Goal: Find specific page/section: Find specific page/section

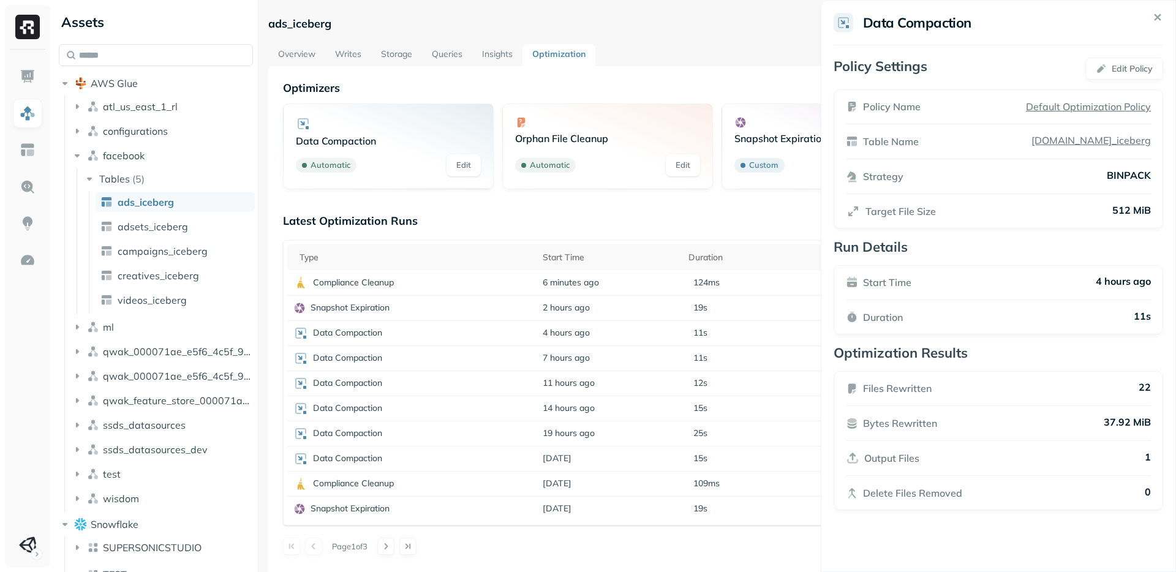
click at [91, 504] on html "Assets AWS Glue atl_us_east_1_rl configurations facebook Tables ( 5 ) ads_icebe…" at bounding box center [588, 286] width 1176 height 572
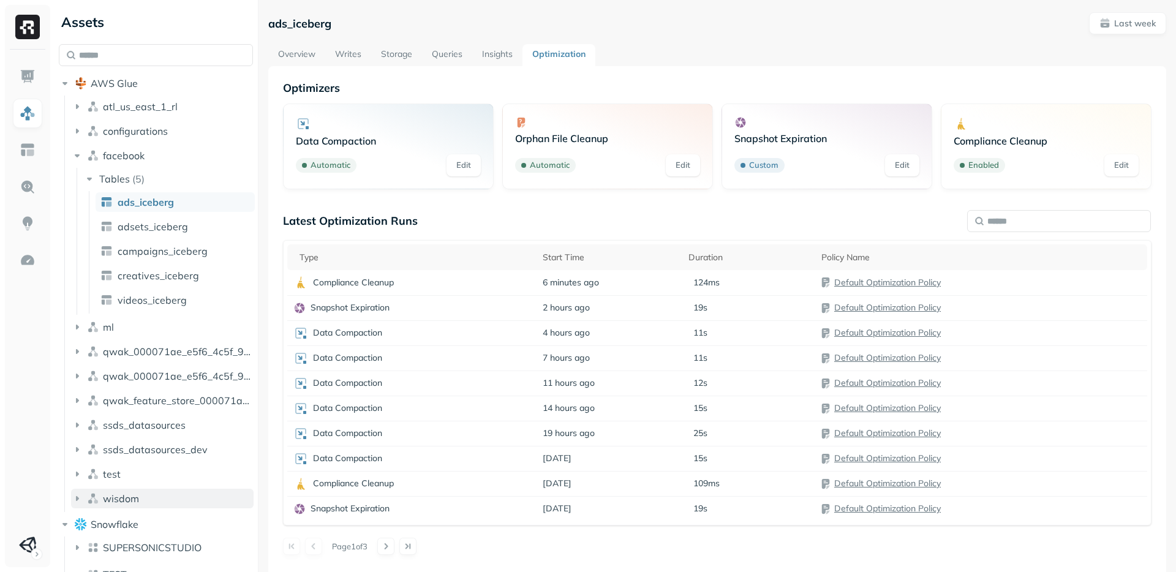
click at [77, 500] on icon "button" at bounding box center [77, 498] width 12 height 12
click at [125, 519] on span "Tables" at bounding box center [114, 522] width 31 height 12
click at [136, 548] on span "analytics_ssds" at bounding box center [151, 545] width 67 height 12
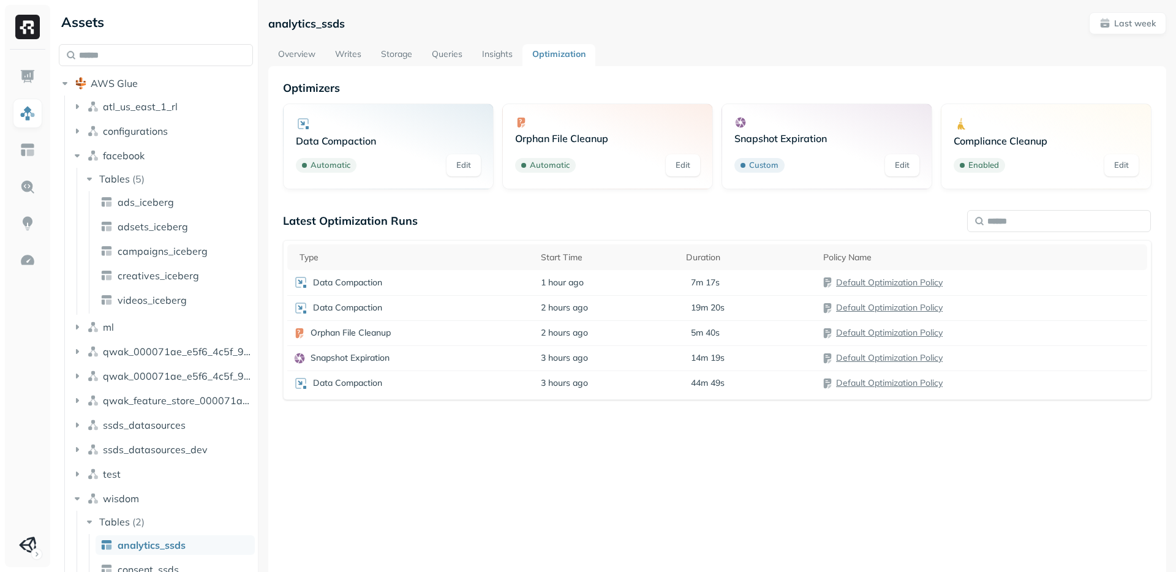
click at [494, 51] on link "Insights" at bounding box center [497, 55] width 50 height 22
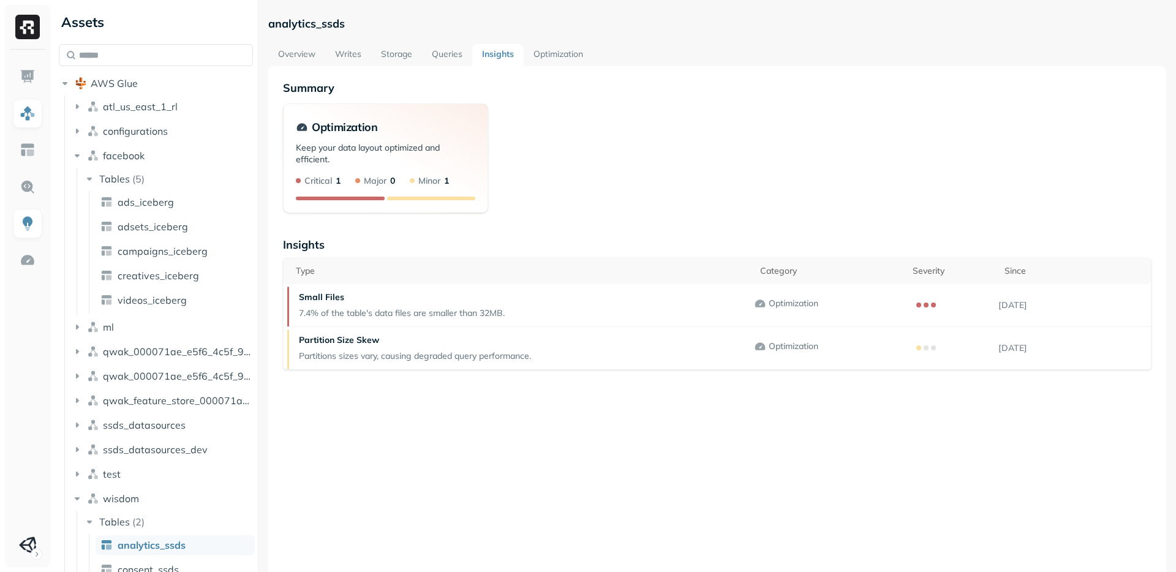
click at [439, 53] on link "Queries" at bounding box center [447, 55] width 50 height 22
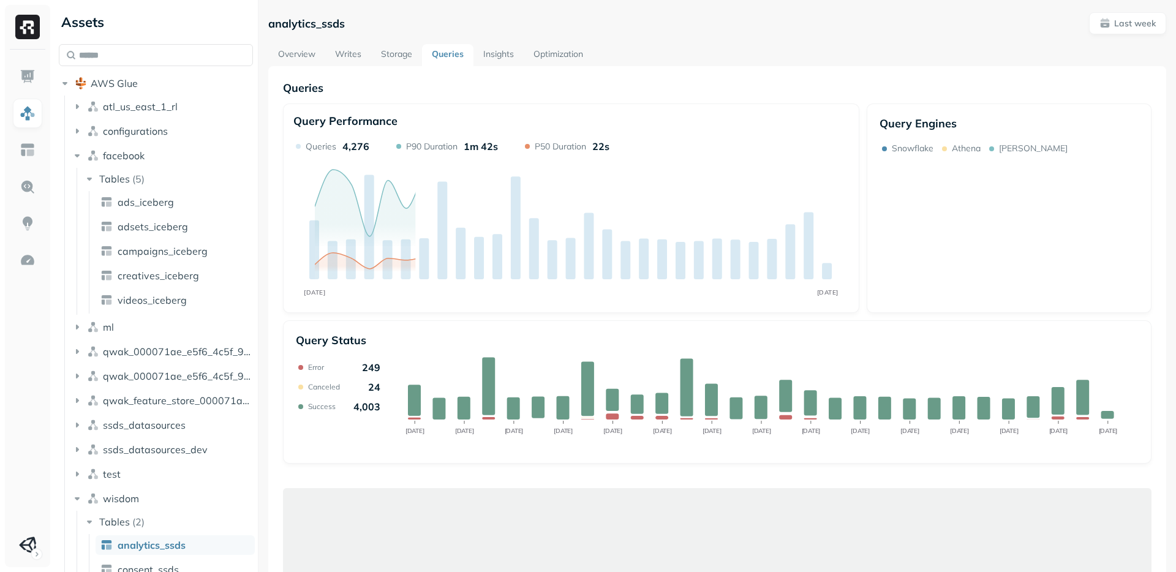
click at [554, 56] on link "Optimization" at bounding box center [558, 55] width 69 height 22
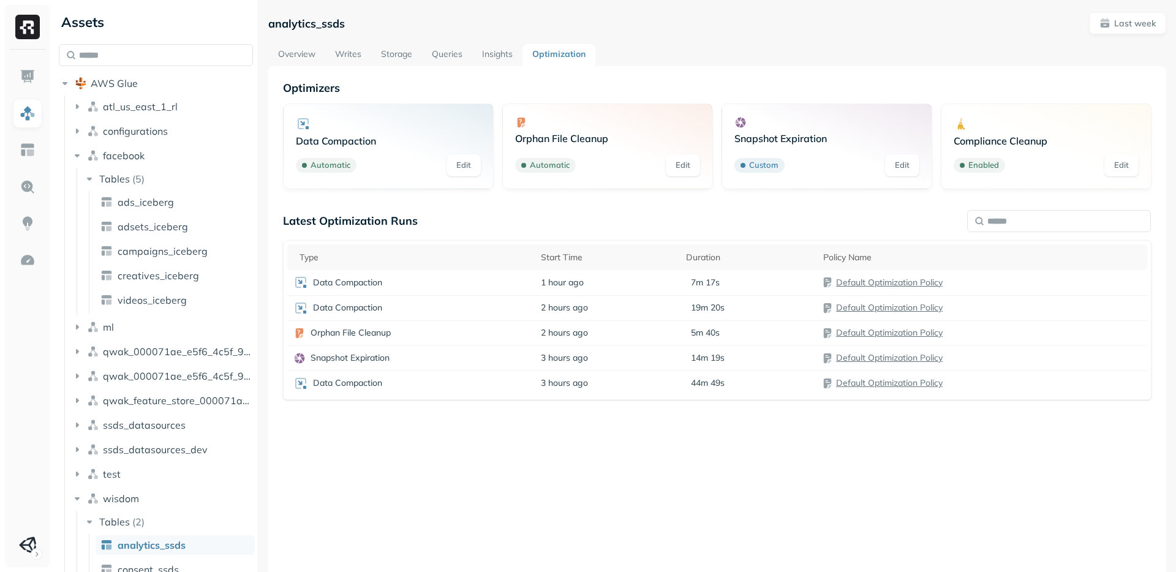
click at [1008, 141] on p "Compliance Cleanup" at bounding box center [1046, 141] width 185 height 12
click at [976, 140] on p "Compliance Cleanup" at bounding box center [1046, 141] width 185 height 12
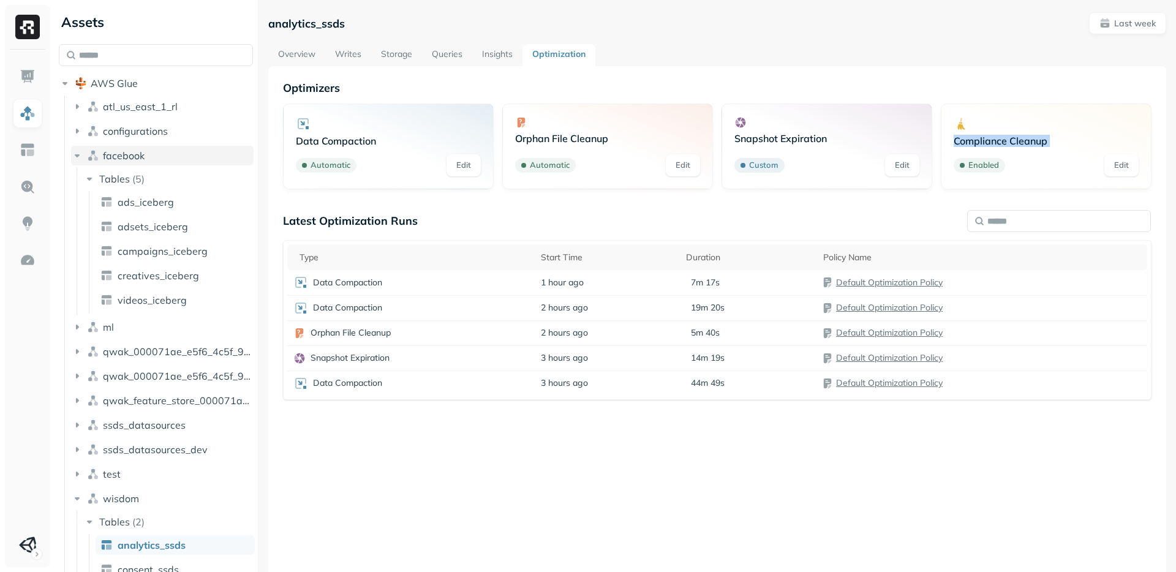
click at [71, 156] on icon "button" at bounding box center [77, 155] width 12 height 12
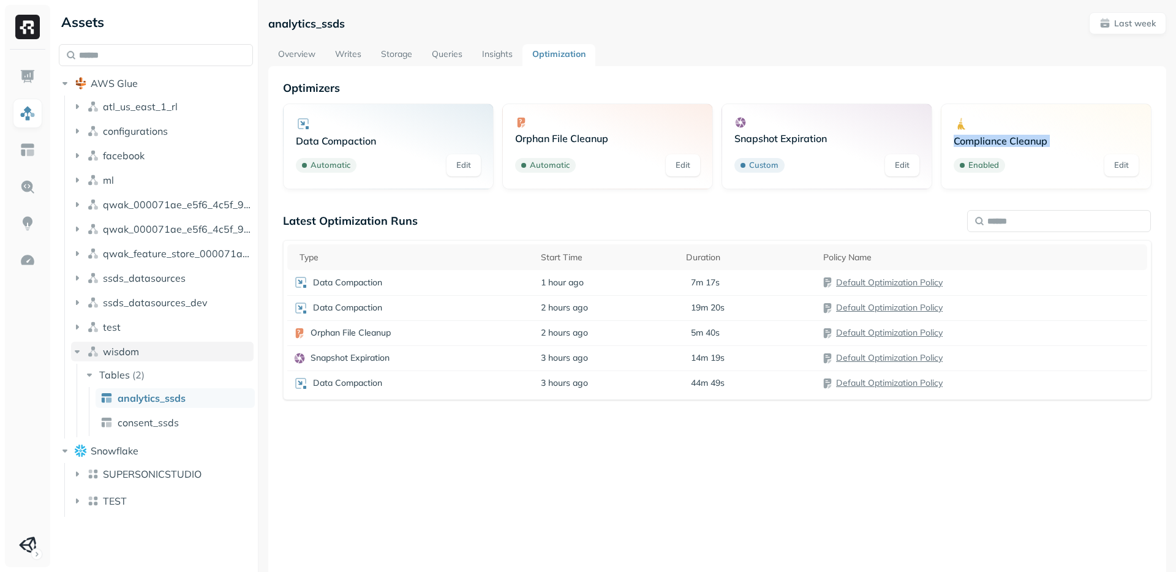
click at [75, 355] on icon "button" at bounding box center [77, 351] width 12 height 12
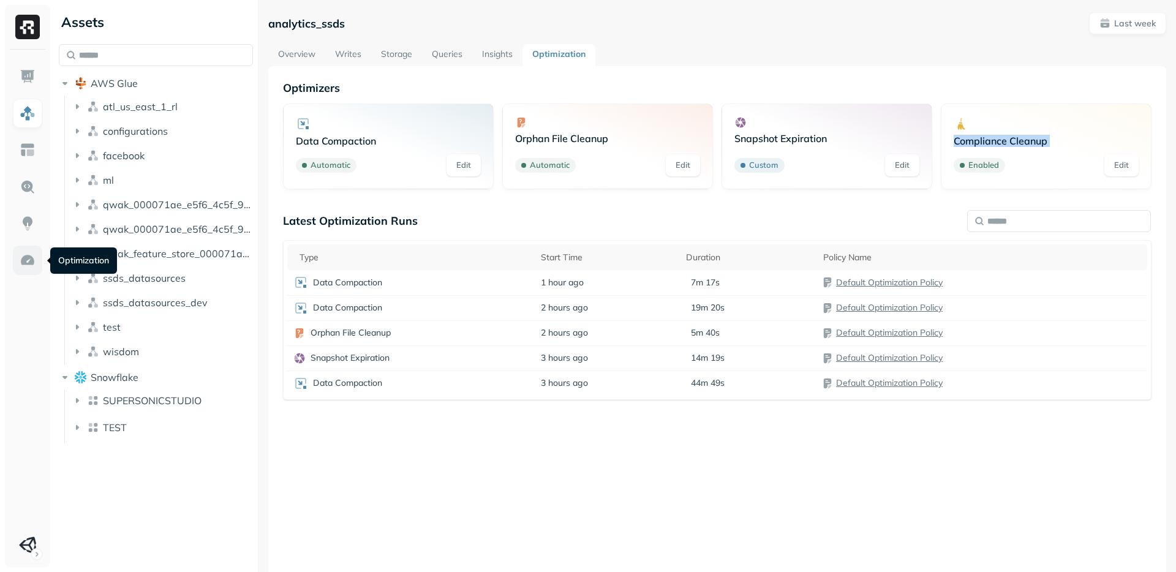
click at [24, 262] on img at bounding box center [28, 260] width 16 height 16
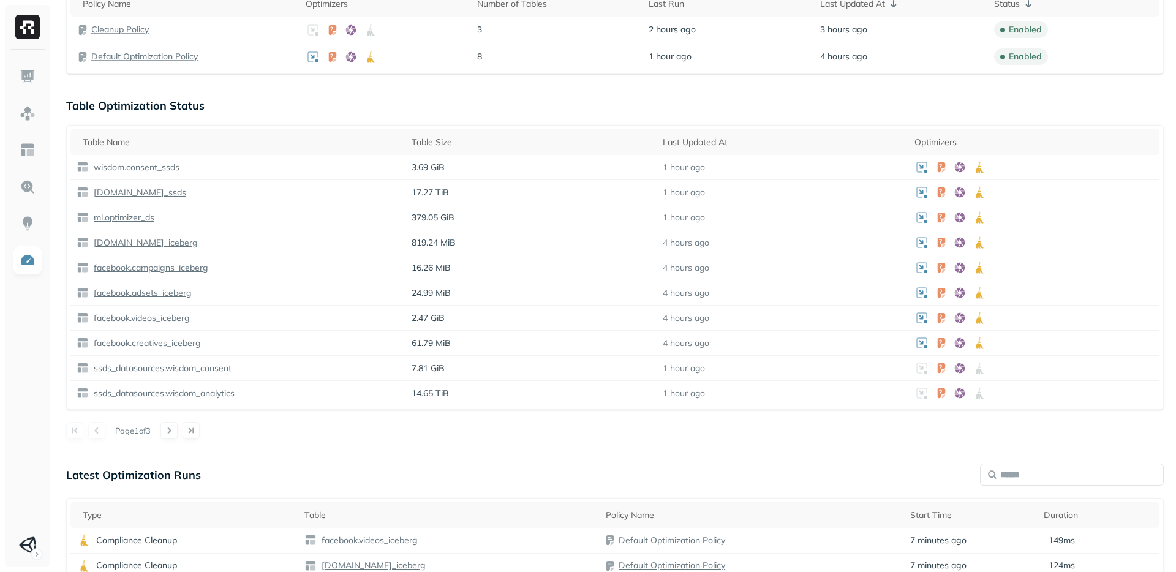
scroll to position [330, 0]
click at [269, 449] on div "Optimization New Policy Optimizers 1 POLICIES Data Compaction 8 Tables ( 31% ) …" at bounding box center [615, 245] width 1122 height 1151
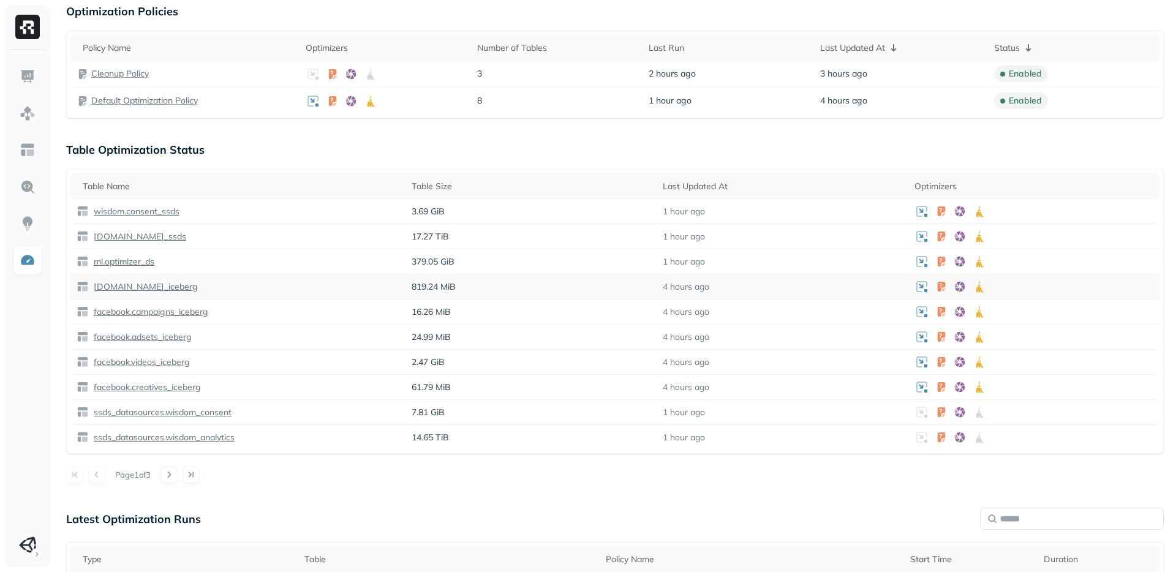
scroll to position [314, 0]
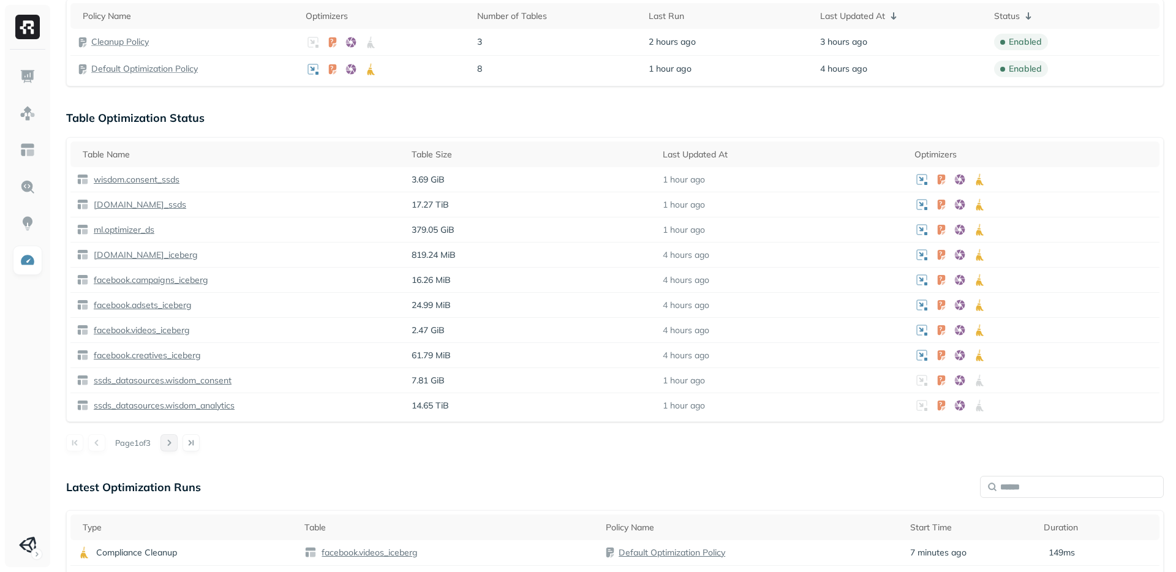
click at [171, 443] on button at bounding box center [168, 442] width 17 height 17
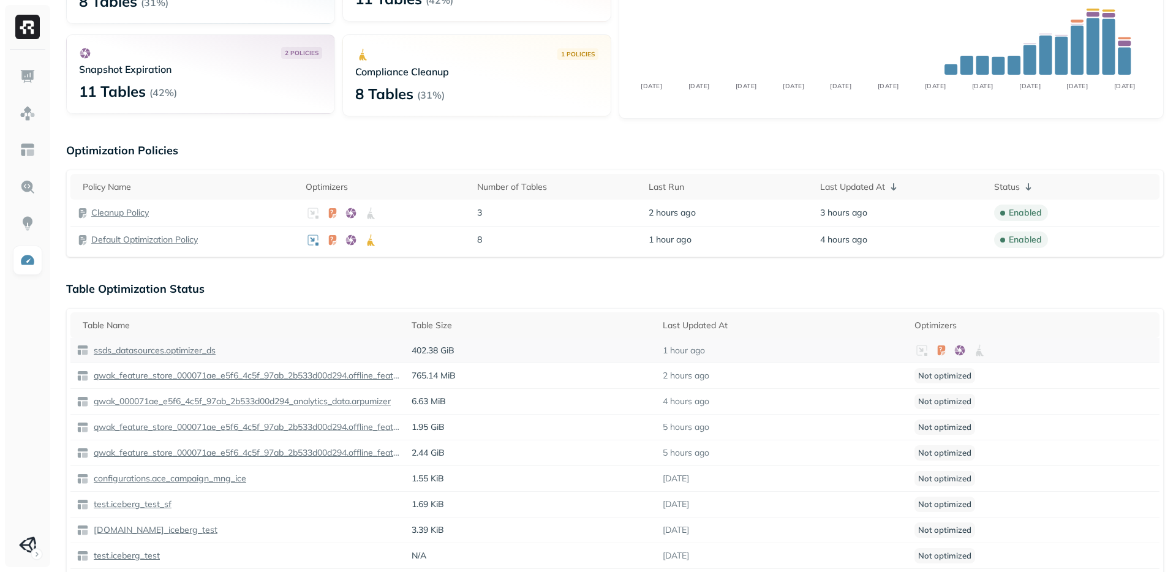
scroll to position [0, 0]
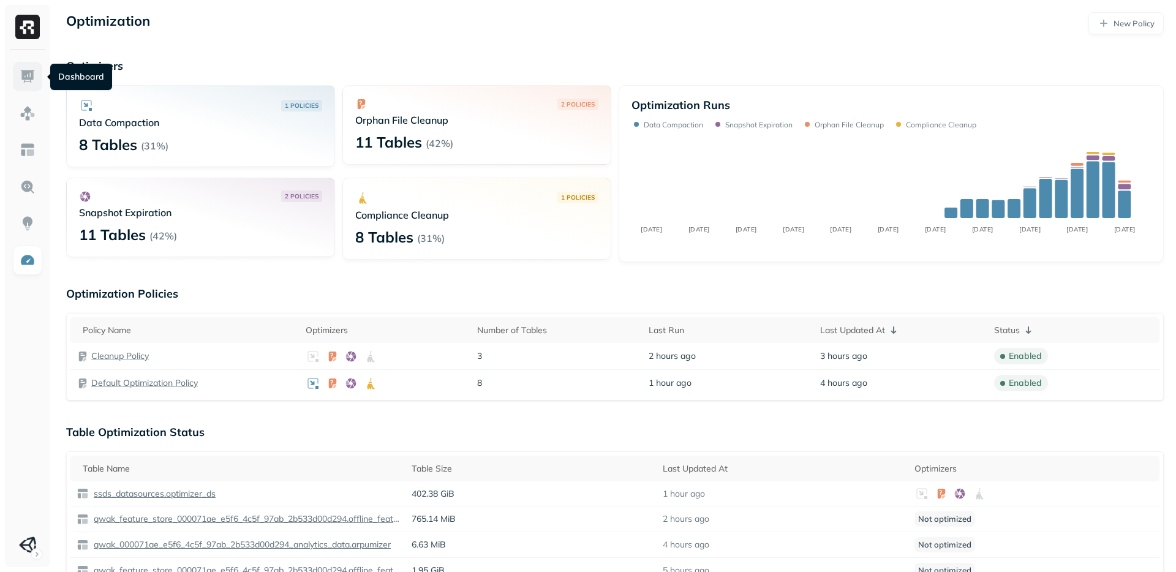
click at [29, 84] on img at bounding box center [28, 77] width 16 height 16
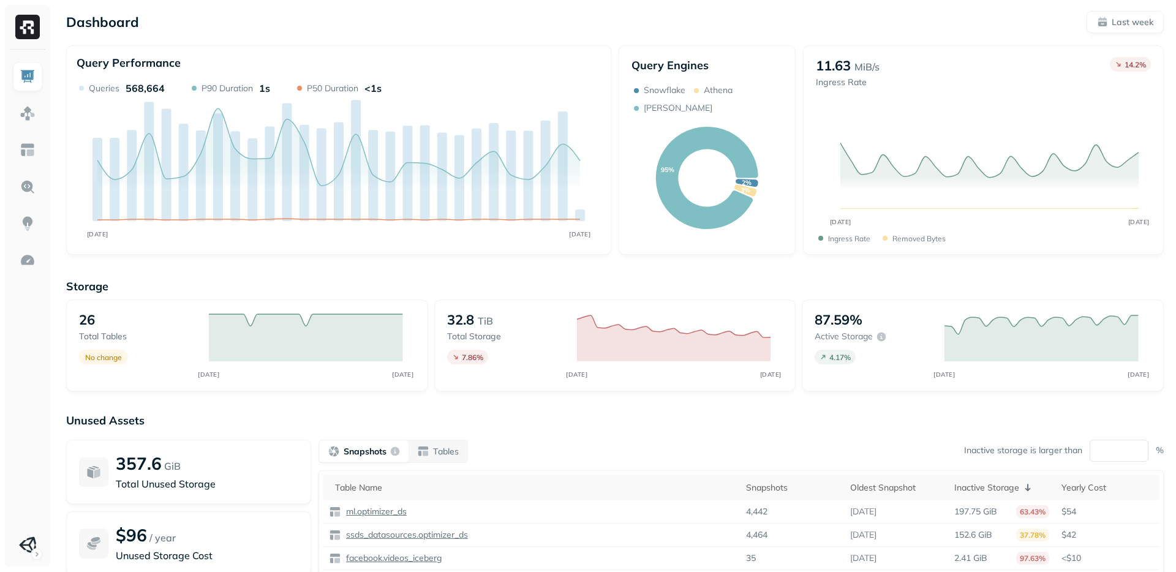
click at [454, 321] on p "32.8" at bounding box center [460, 319] width 27 height 17
click at [23, 188] on img at bounding box center [28, 187] width 16 height 16
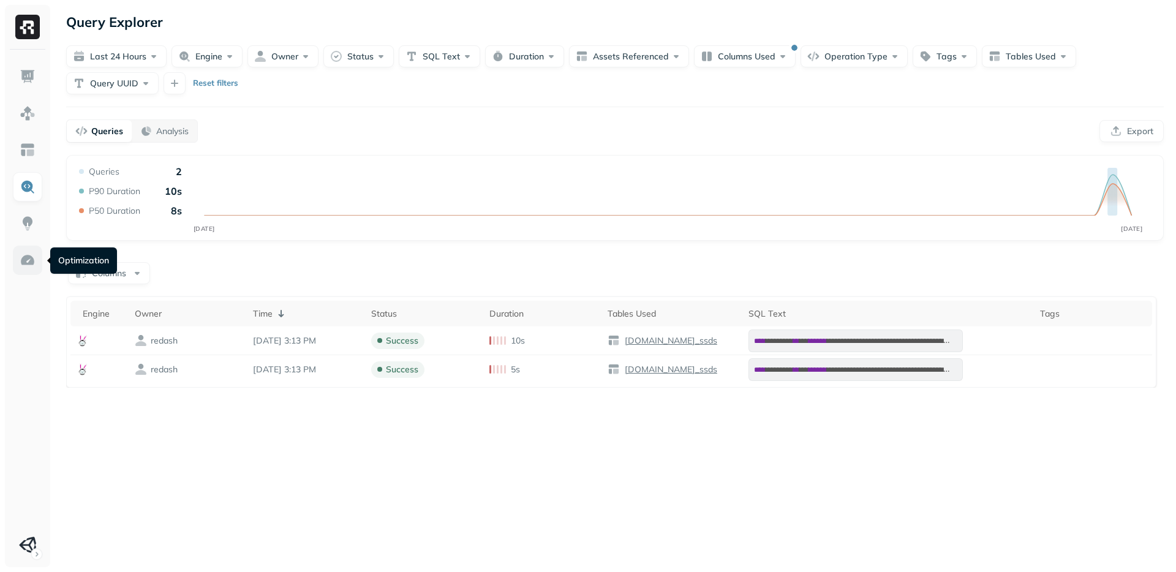
click at [28, 263] on img at bounding box center [28, 260] width 16 height 16
